Goal: Entertainment & Leisure: Consume media (video, audio)

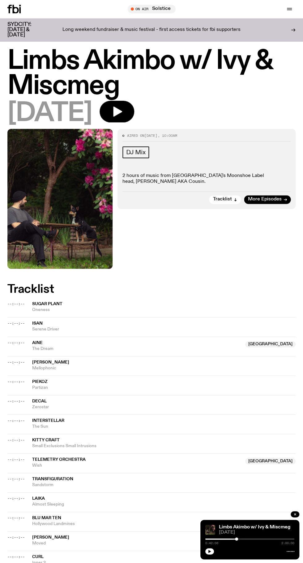
scroll to position [5, 0]
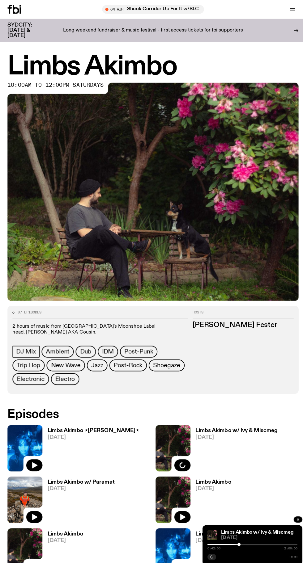
scroll to position [23, 0]
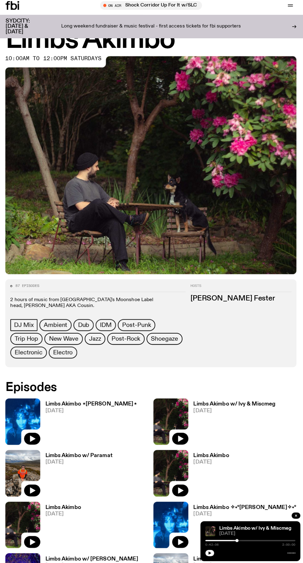
click at [86, 408] on span "[DATE]" at bounding box center [92, 410] width 90 height 5
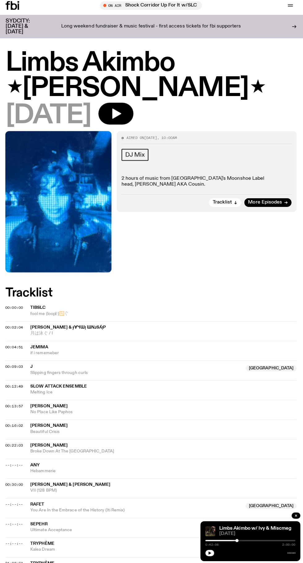
click at [122, 111] on icon "button" at bounding box center [117, 116] width 9 height 10
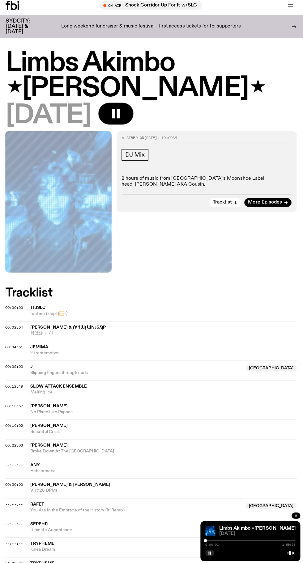
click at [209, 551] on icon "button" at bounding box center [209, 551] width 4 height 4
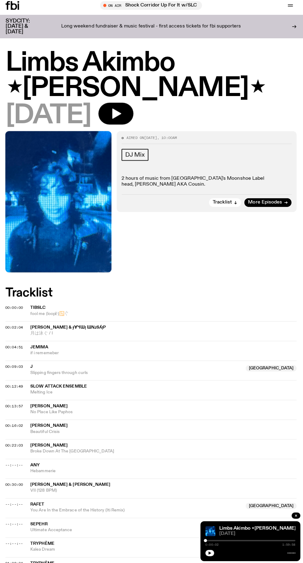
click at [213, 553] on div at bounding box center [249, 550] width 89 height 7
click at [215, 538] on div at bounding box center [249, 538] width 89 height 1
click at [213, 554] on div "Limbs Akimbo ⋆[PERSON_NAME]⋆ [DATE] 0:13:40 1:59:58" at bounding box center [249, 540] width 99 height 40
click at [207, 557] on div "Limbs Akimbo ⋆[PERSON_NAME]⋆ [DATE] 0:13:40 1:59:58" at bounding box center [249, 540] width 99 height 40
click at [215, 557] on div "Limbs Akimbo ⋆[PERSON_NAME]⋆ [DATE] 0:13:40 1:59:58" at bounding box center [249, 540] width 99 height 40
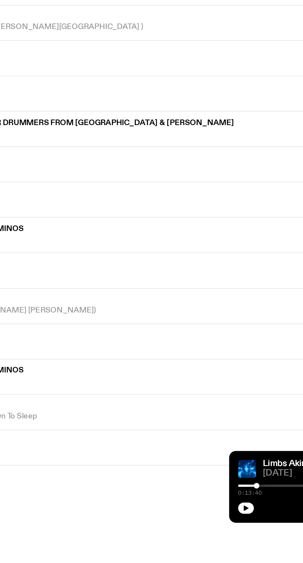
scroll to position [286, 0]
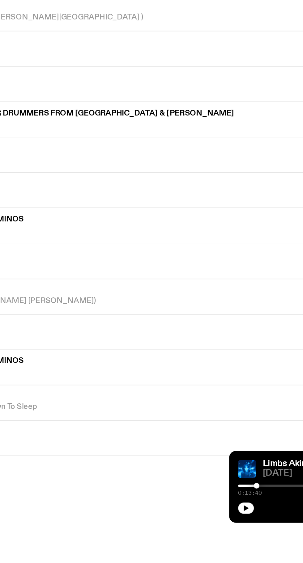
click at [209, 553] on icon "button" at bounding box center [209, 551] width 3 height 3
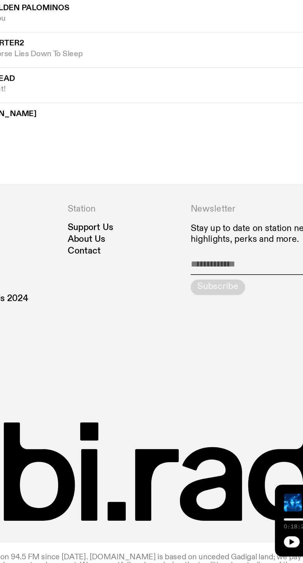
scroll to position [499, 0]
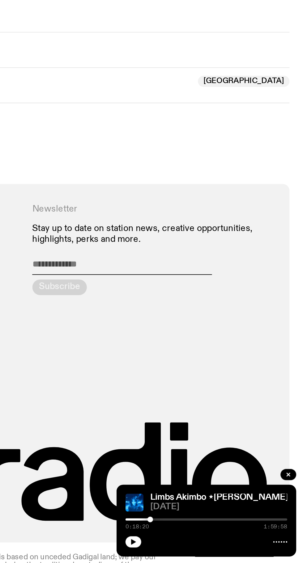
click at [209, 551] on icon "button" at bounding box center [209, 551] width 3 height 3
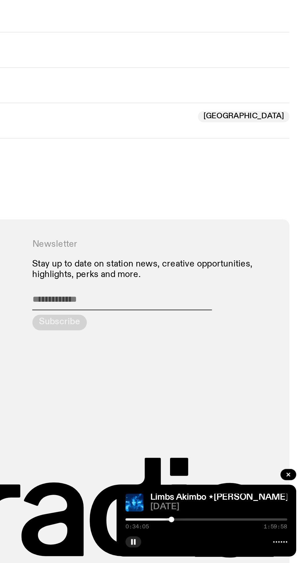
click at [209, 551] on icon "button" at bounding box center [209, 551] width 4 height 4
click at [209, 551] on icon "button" at bounding box center [209, 551] width 3 height 3
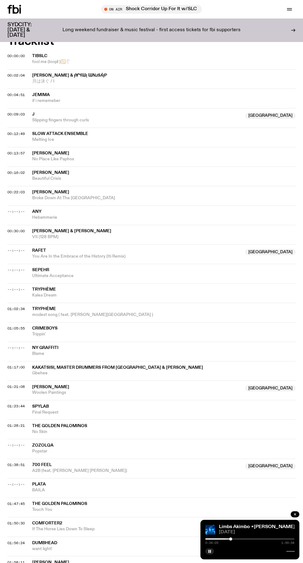
scroll to position [256, 0]
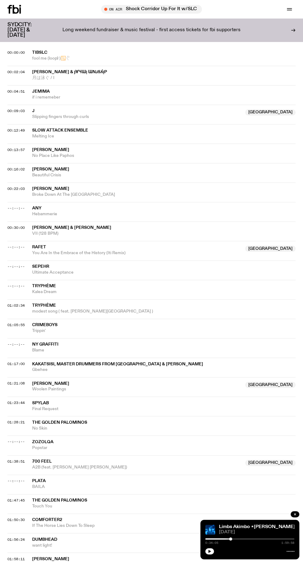
click at [209, 551] on icon "button" at bounding box center [209, 551] width 3 height 3
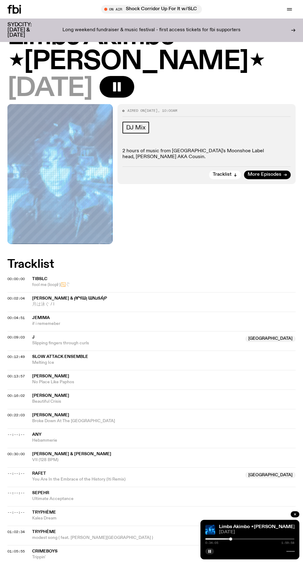
scroll to position [0, 0]
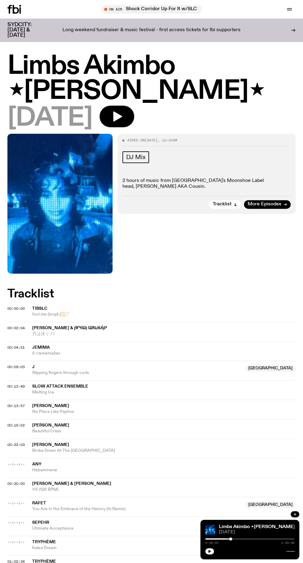
click at [220, 553] on div at bounding box center [249, 550] width 89 height 7
click at [210, 554] on div at bounding box center [249, 550] width 89 height 7
click at [209, 551] on icon "button" at bounding box center [209, 551] width 3 height 3
